Goal: Task Accomplishment & Management: Manage account settings

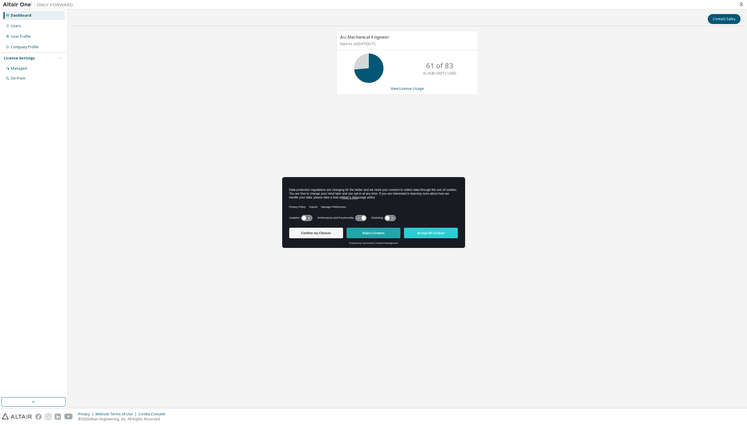
click at [370, 230] on button "Reject Cookies" at bounding box center [374, 233] width 54 height 11
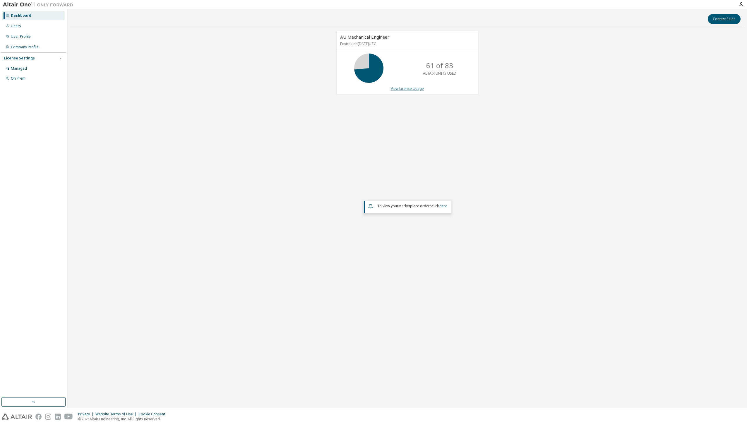
click at [403, 89] on link "View License Usage" at bounding box center [407, 88] width 33 height 5
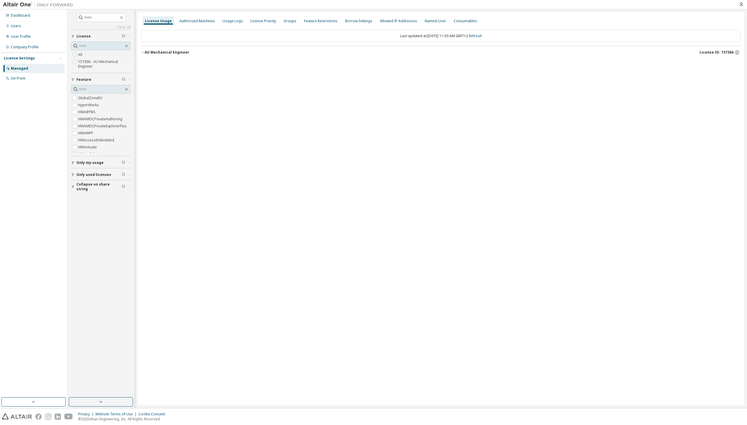
click at [141, 53] on icon "button" at bounding box center [143, 53] width 4 height 4
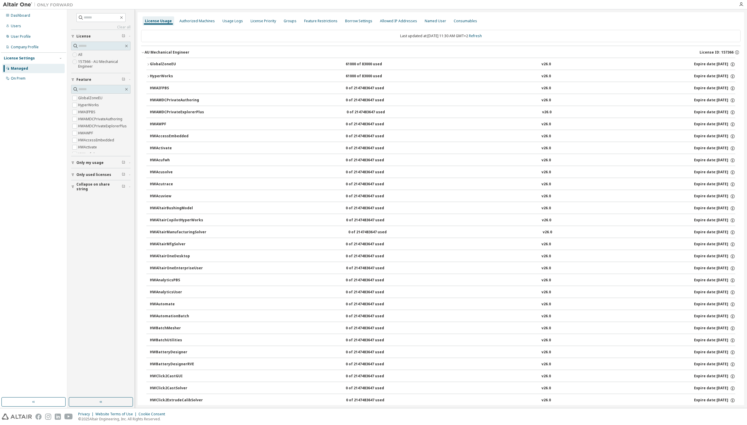
click at [88, 63] on label "157366 - AU Mechanical Engineer" at bounding box center [104, 64] width 52 height 12
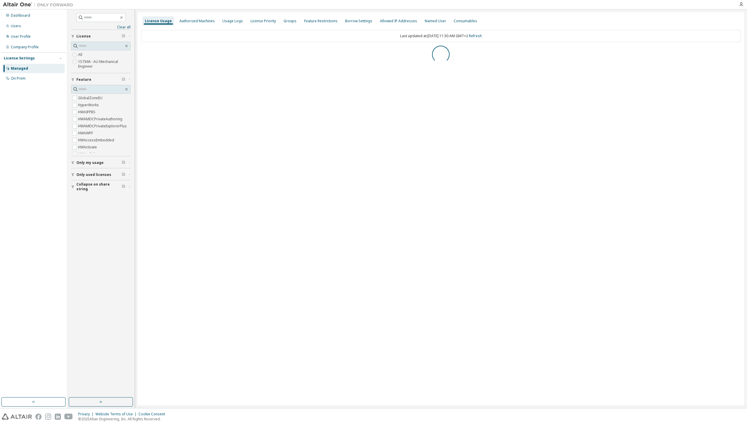
click at [82, 174] on span "Only used licenses" at bounding box center [93, 174] width 35 height 5
click at [81, 186] on span "Collapse on share string" at bounding box center [98, 186] width 45 height 9
click at [81, 176] on span "Only used licenses" at bounding box center [93, 174] width 35 height 5
click at [146, 52] on div "AU Mechanical Engineer" at bounding box center [167, 52] width 45 height 5
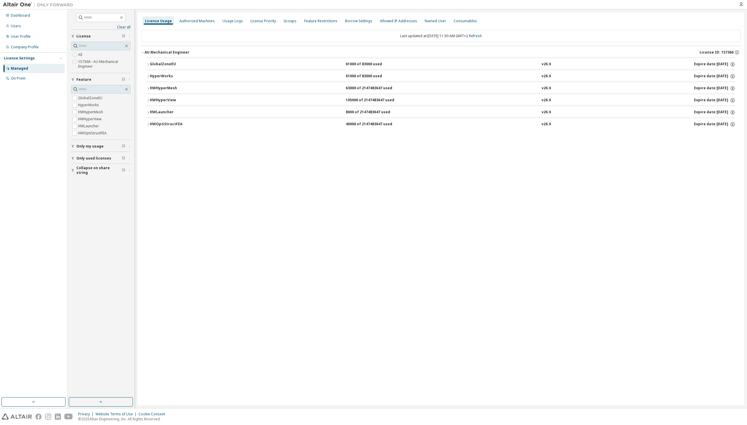
click at [150, 77] on div "HyperWorks" at bounding box center [176, 76] width 53 height 5
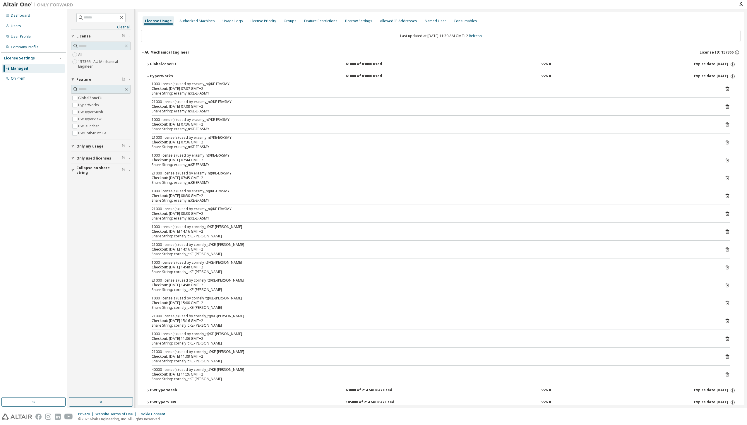
click at [150, 77] on div "HyperWorks" at bounding box center [176, 76] width 53 height 5
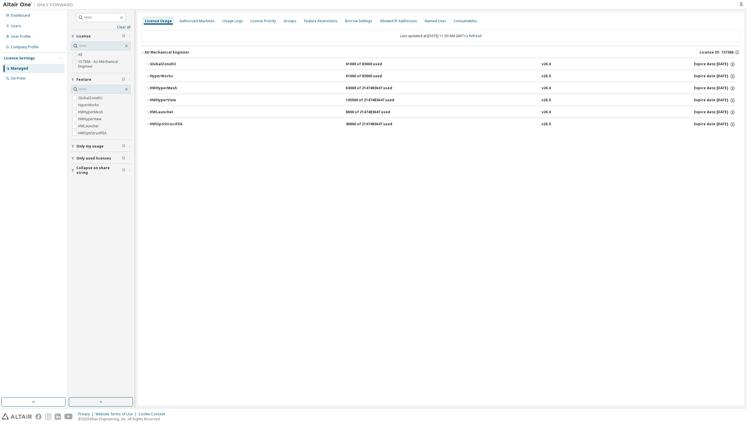
click at [147, 64] on icon "button" at bounding box center [148, 65] width 4 height 4
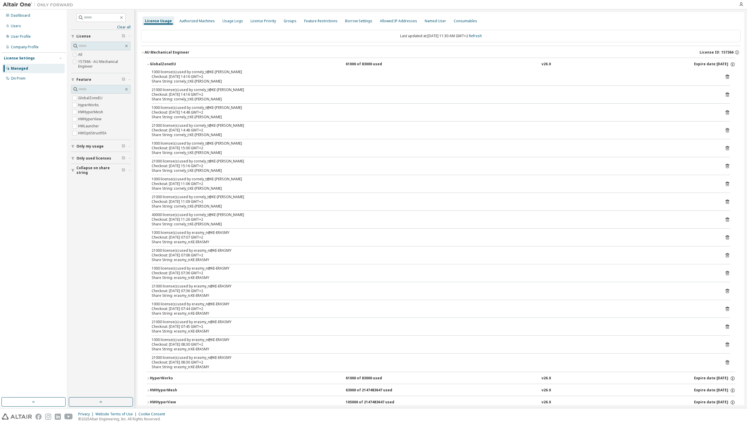
click at [147, 64] on icon "button" at bounding box center [148, 64] width 2 height 1
